Goal: Find contact information: Find contact information

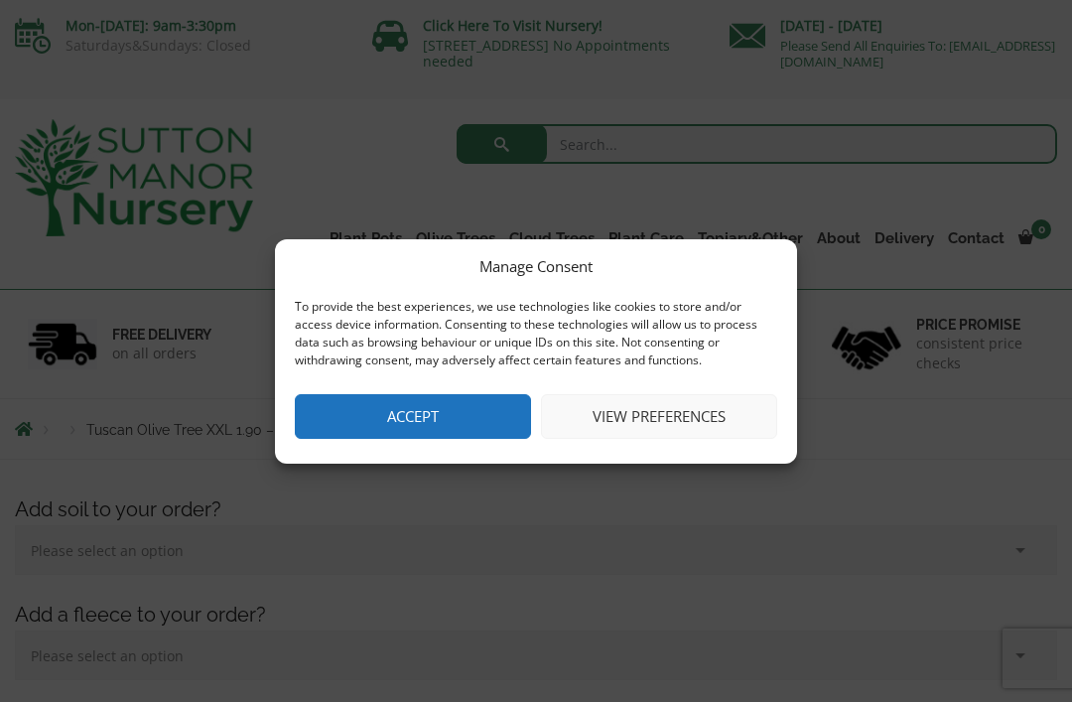
click at [355, 411] on button "Accept" at bounding box center [413, 416] width 236 height 45
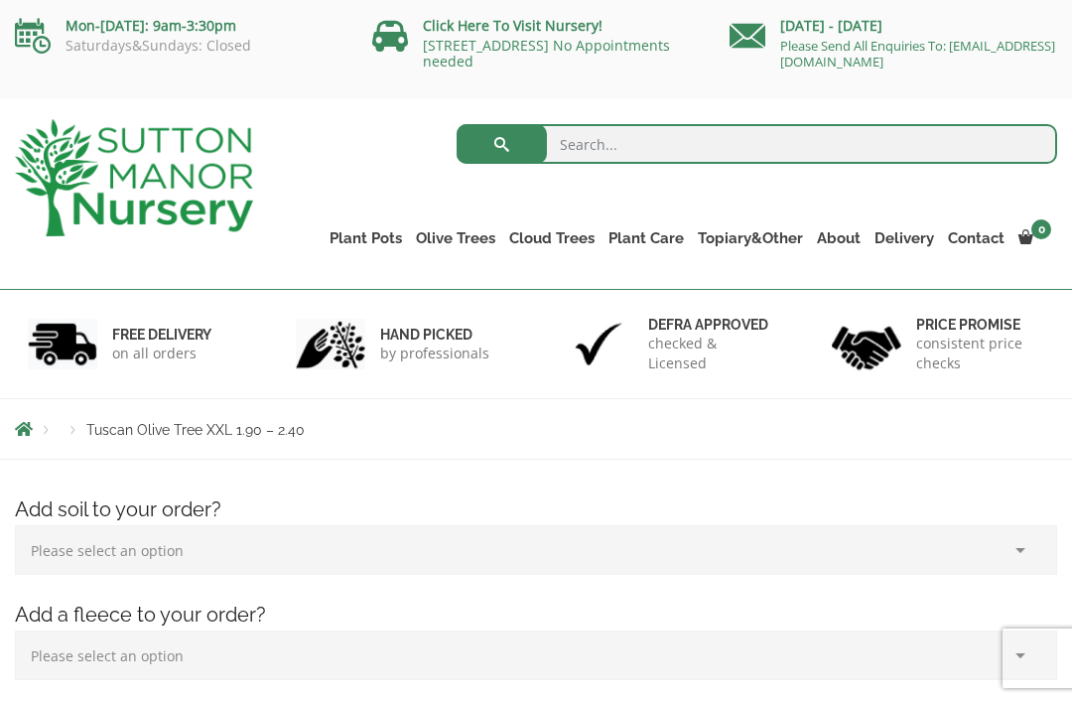
click at [992, 225] on link "Contact" at bounding box center [976, 238] width 70 height 28
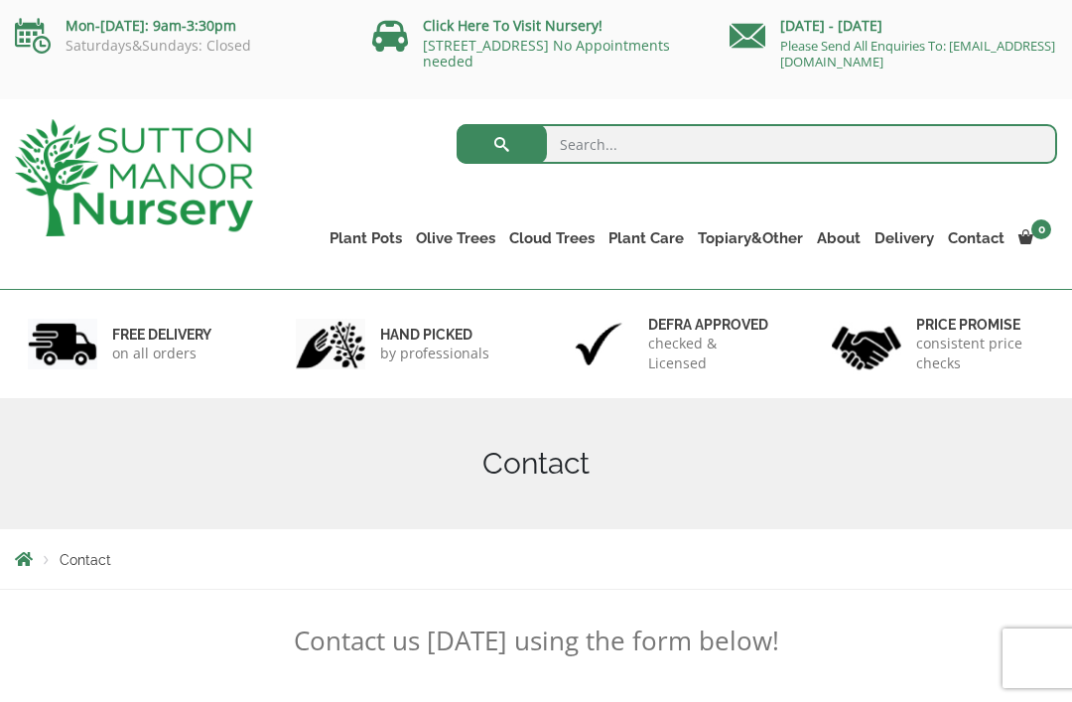
click at [991, 231] on link "Contact" at bounding box center [976, 238] width 70 height 28
click at [976, 236] on link "Contact" at bounding box center [976, 238] width 70 height 28
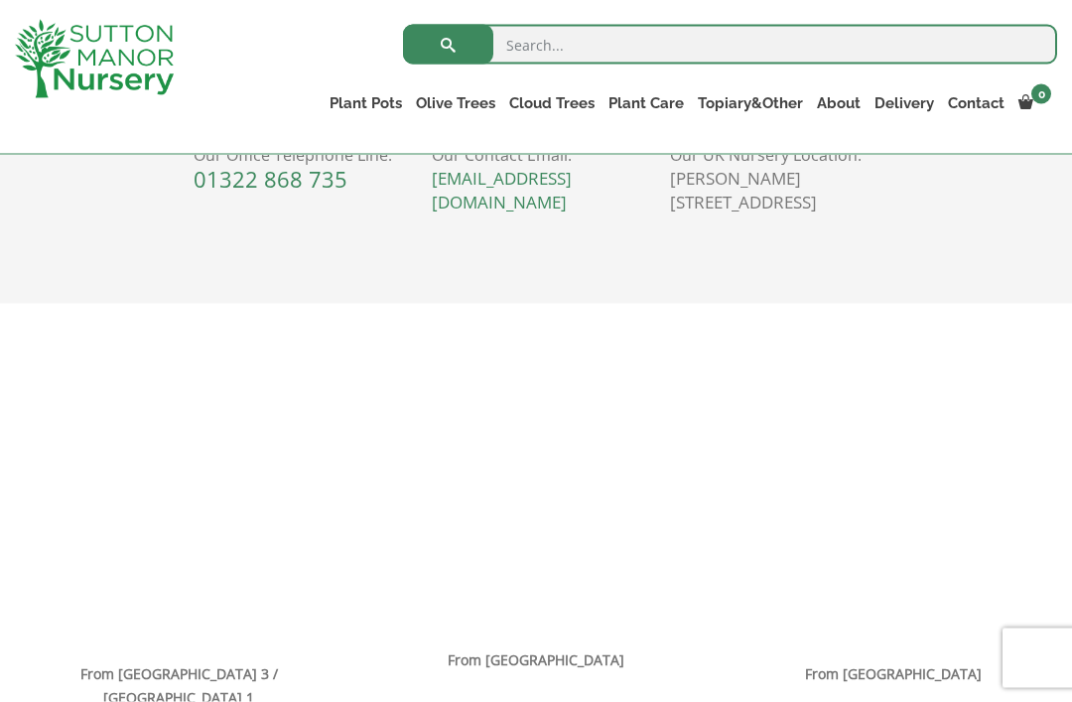
scroll to position [1067, 0]
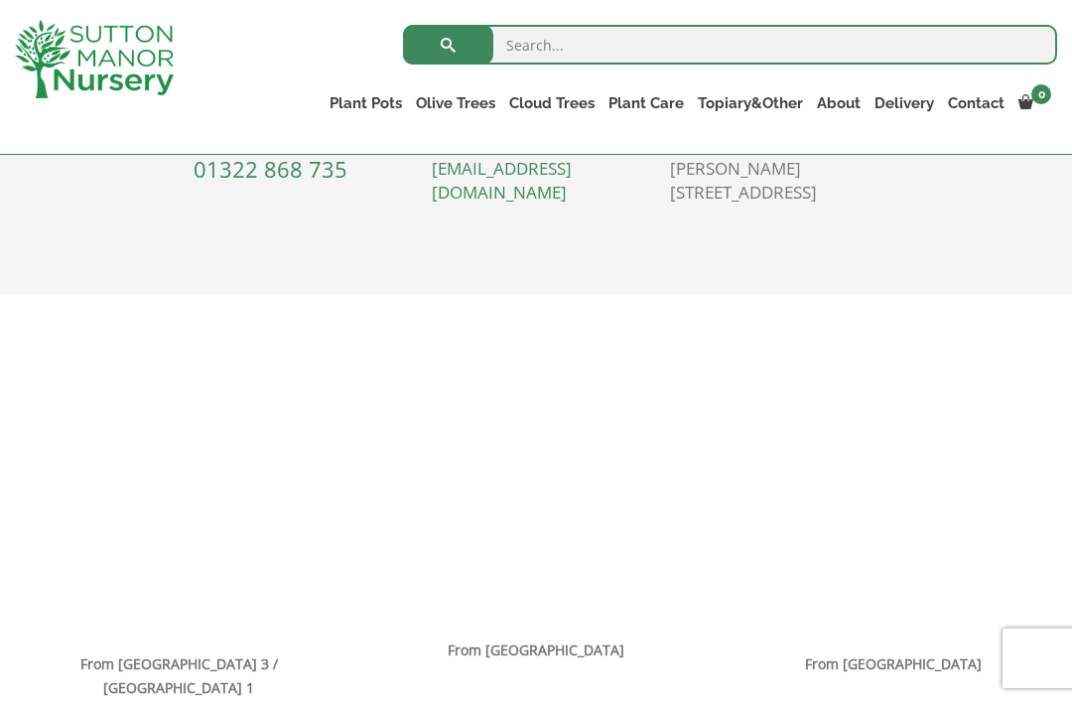
click at [215, 239] on div "Phone Our Office Telephone Line: 01322 868 735 Email Our Contact Email: enquiri…" at bounding box center [536, 143] width 715 height 261
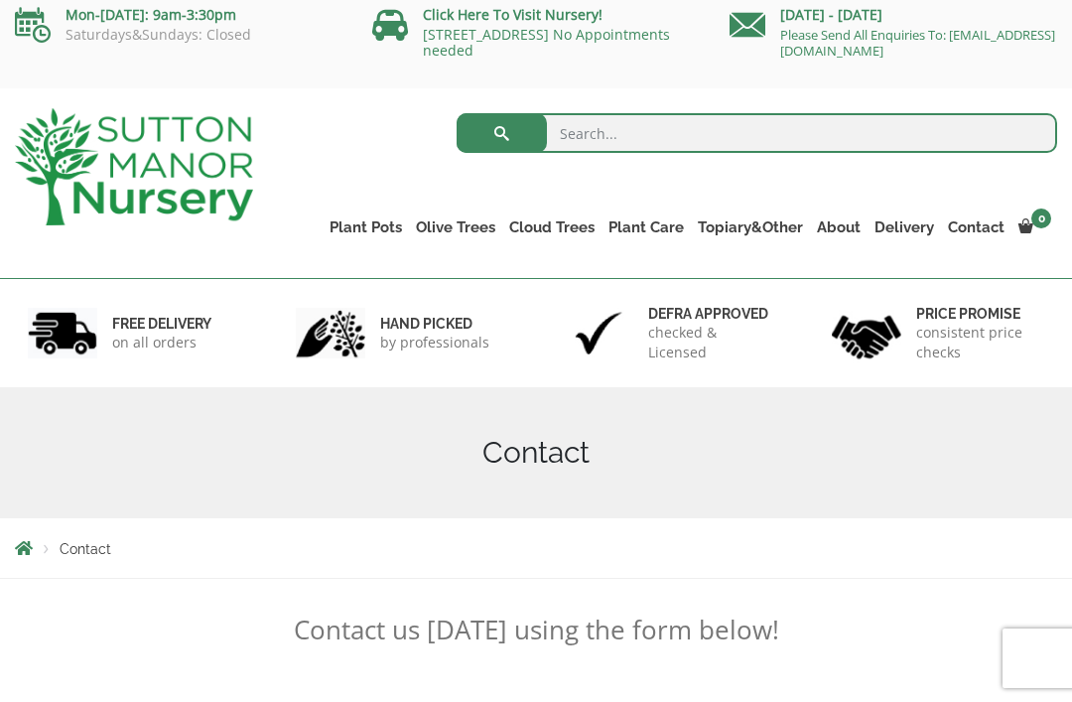
scroll to position [0, 0]
